Goal: Information Seeking & Learning: Learn about a topic

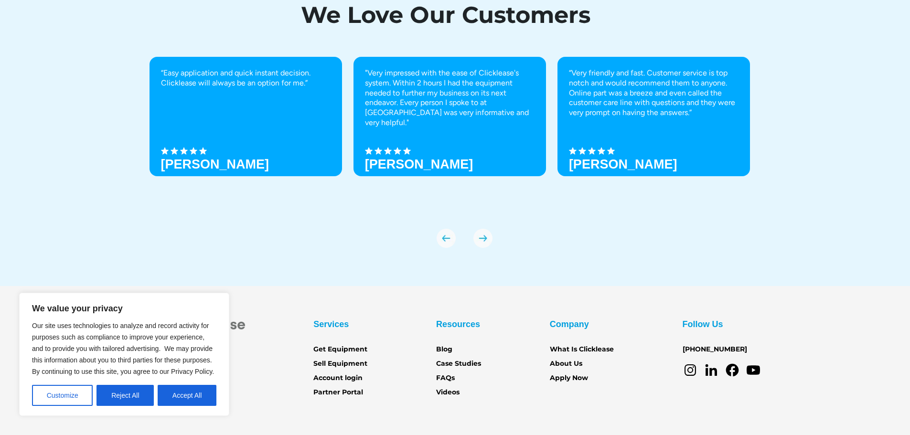
scroll to position [3336, 0]
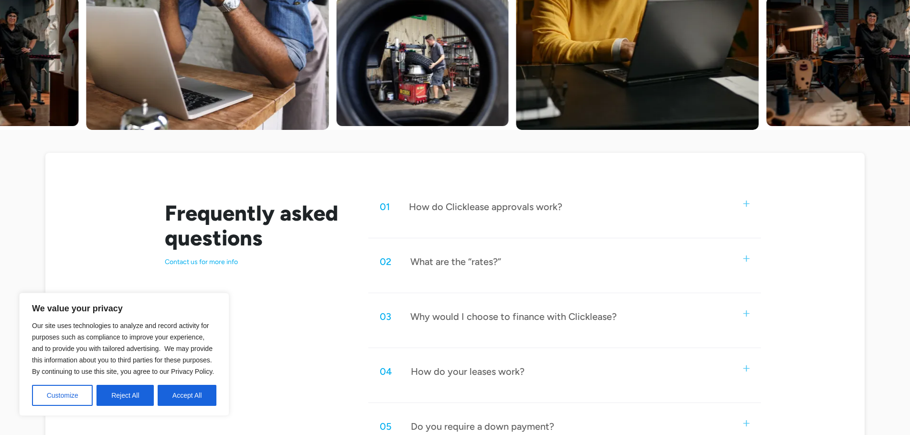
scroll to position [382, 0]
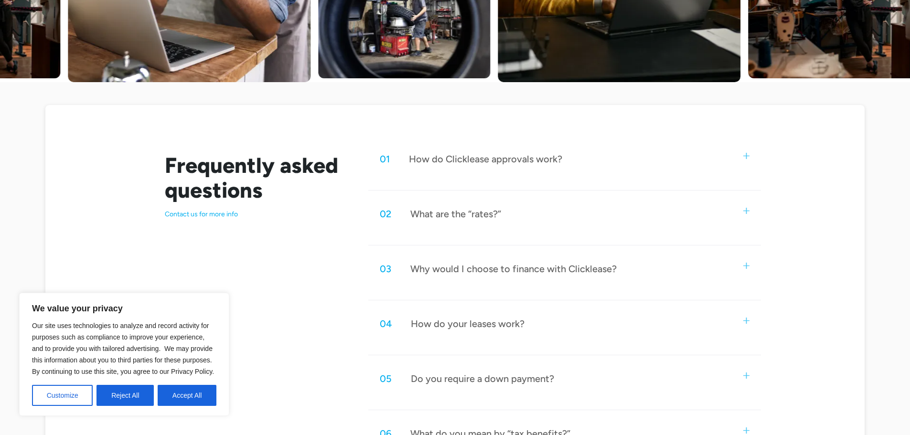
click at [492, 215] on div "What are the “rates?”" at bounding box center [455, 214] width 91 height 12
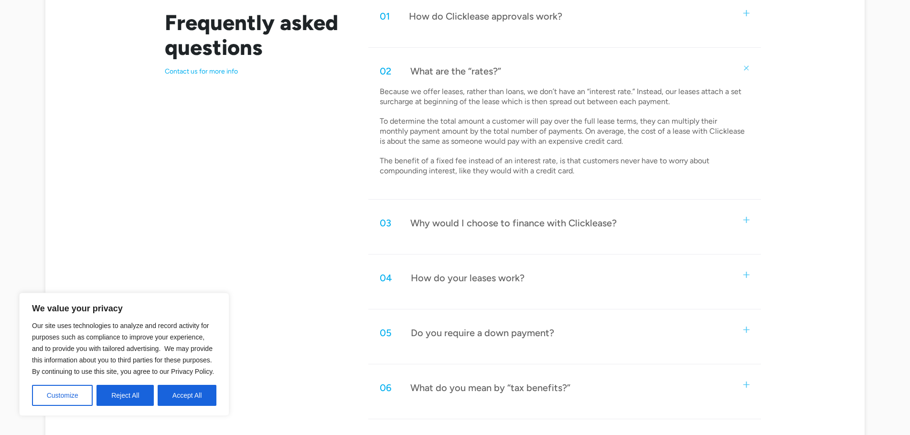
scroll to position [525, 0]
